Goal: Navigation & Orientation: Find specific page/section

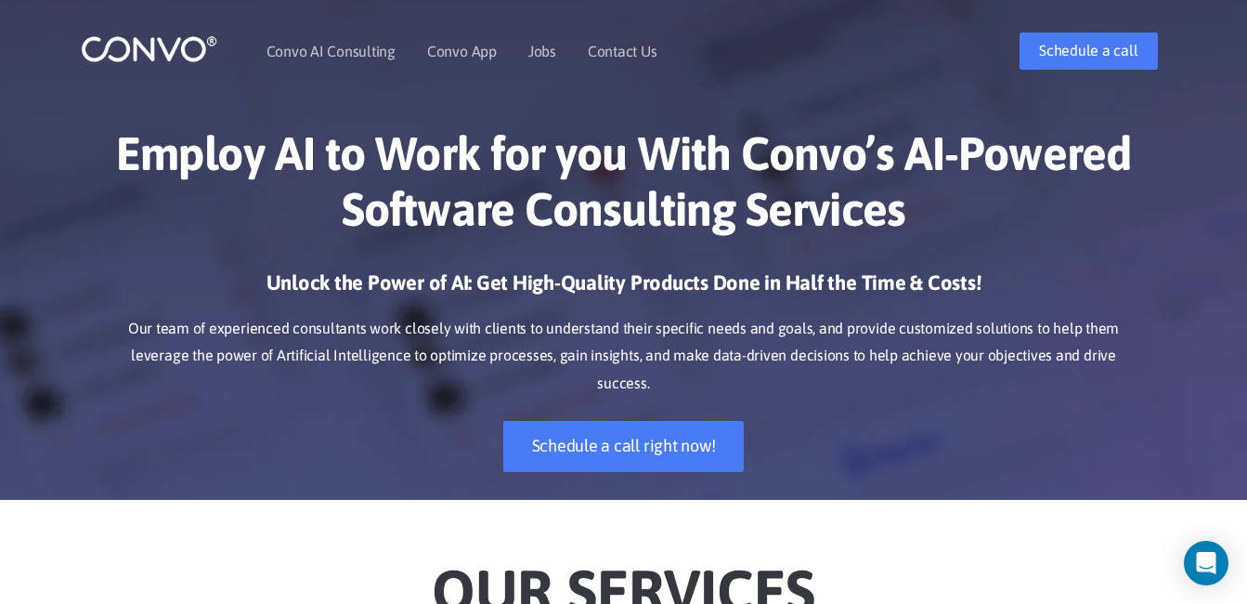
scroll to position [46, 0]
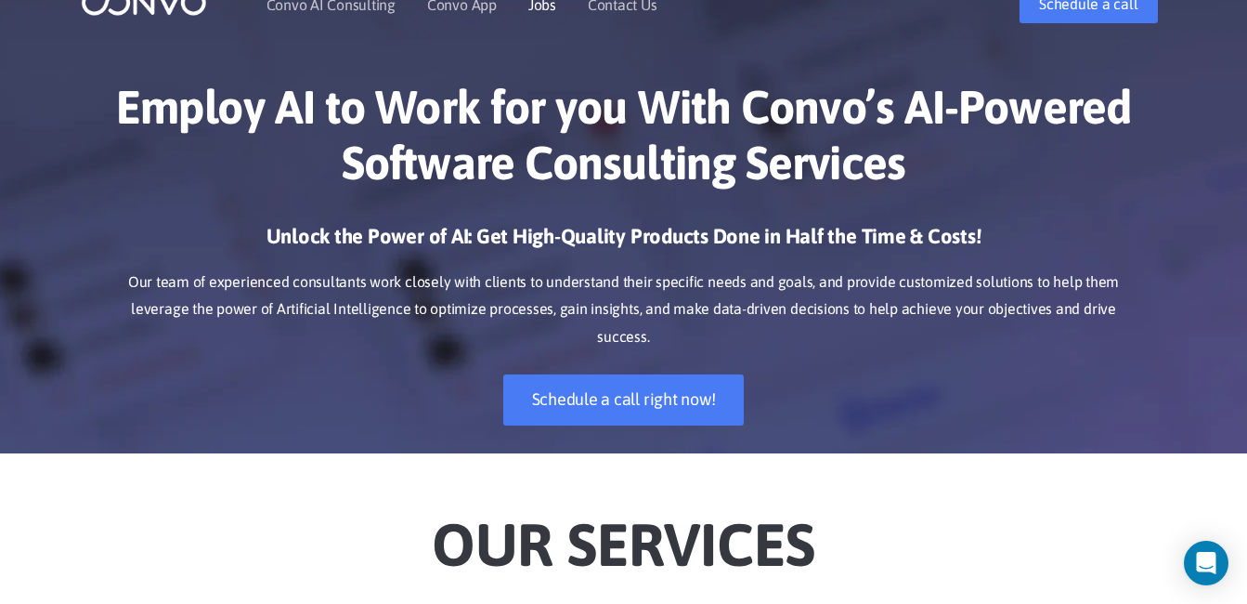
click at [542, 3] on link "Jobs" at bounding box center [542, 4] width 28 height 15
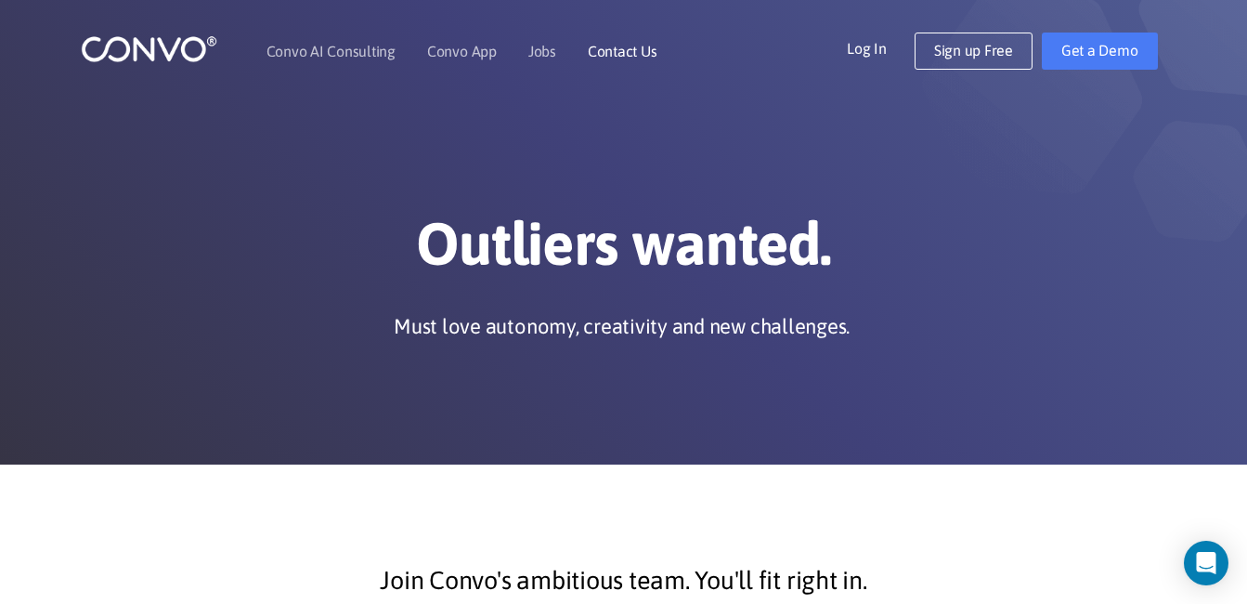
click at [591, 58] on link "Contact Us" at bounding box center [623, 51] width 70 height 15
